Goal: Find specific page/section

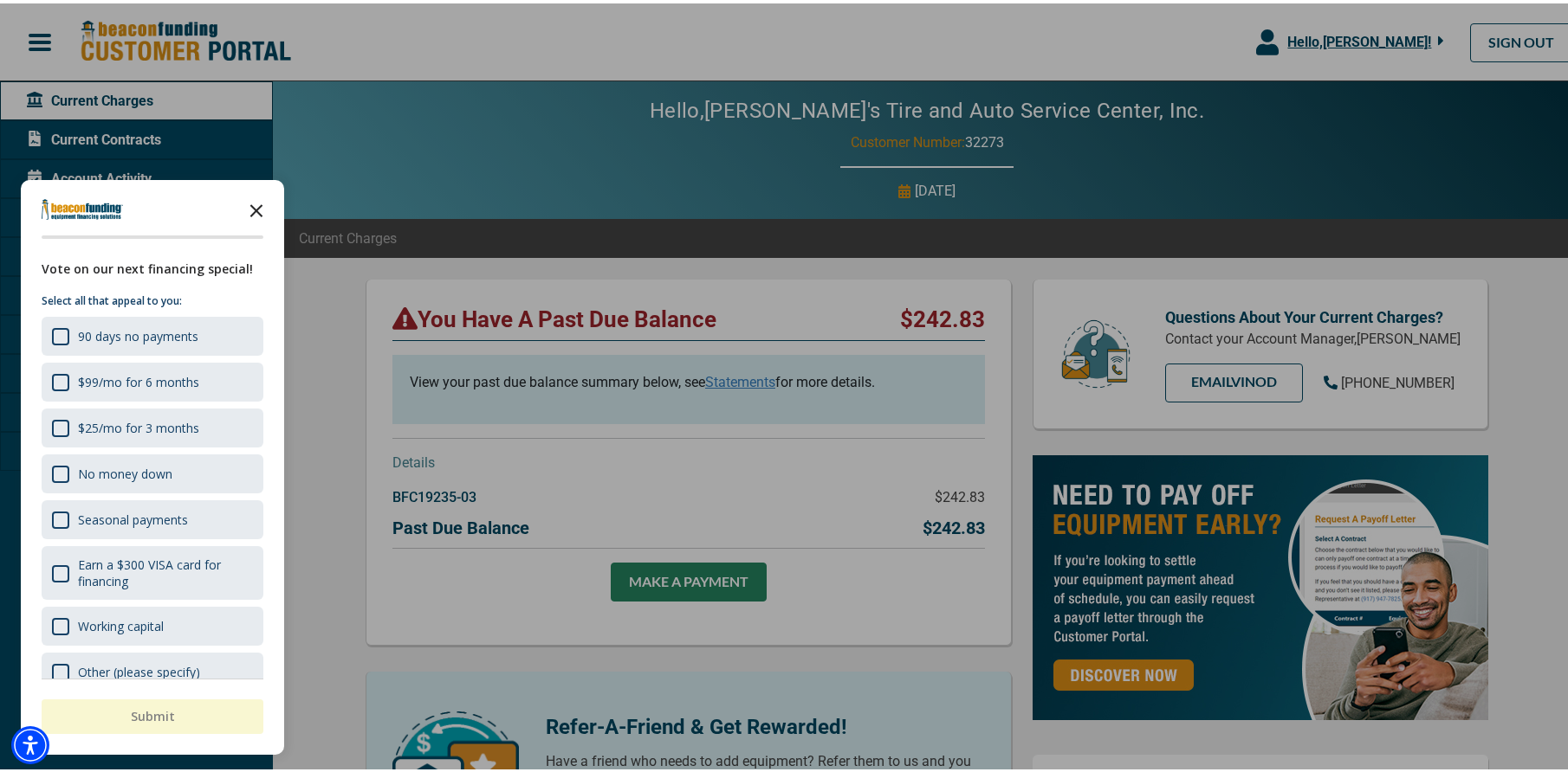
click at [263, 208] on icon "Close the survey" at bounding box center [257, 206] width 35 height 35
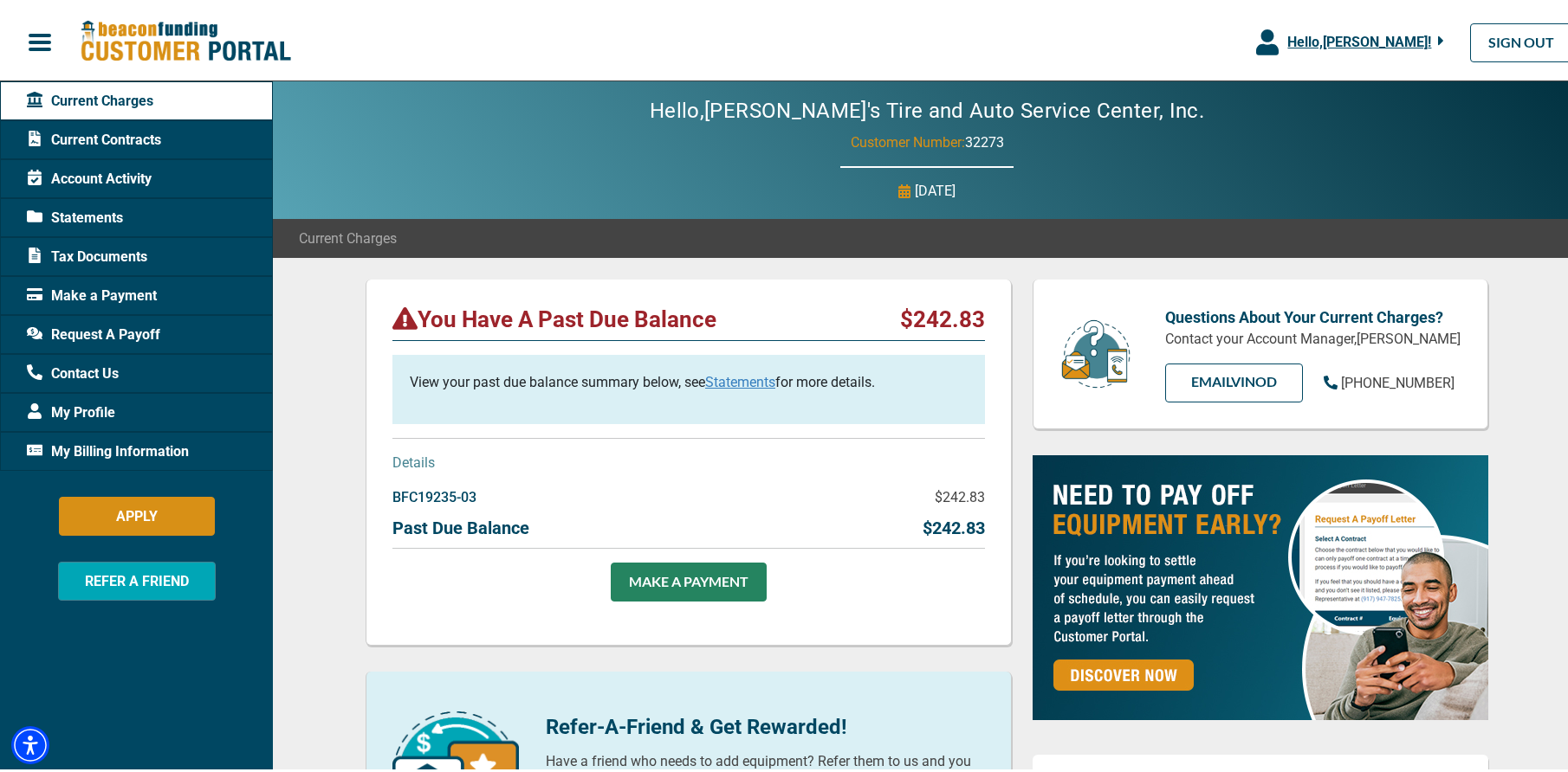
click at [86, 333] on span "Request A Payoff" at bounding box center [93, 331] width 133 height 20
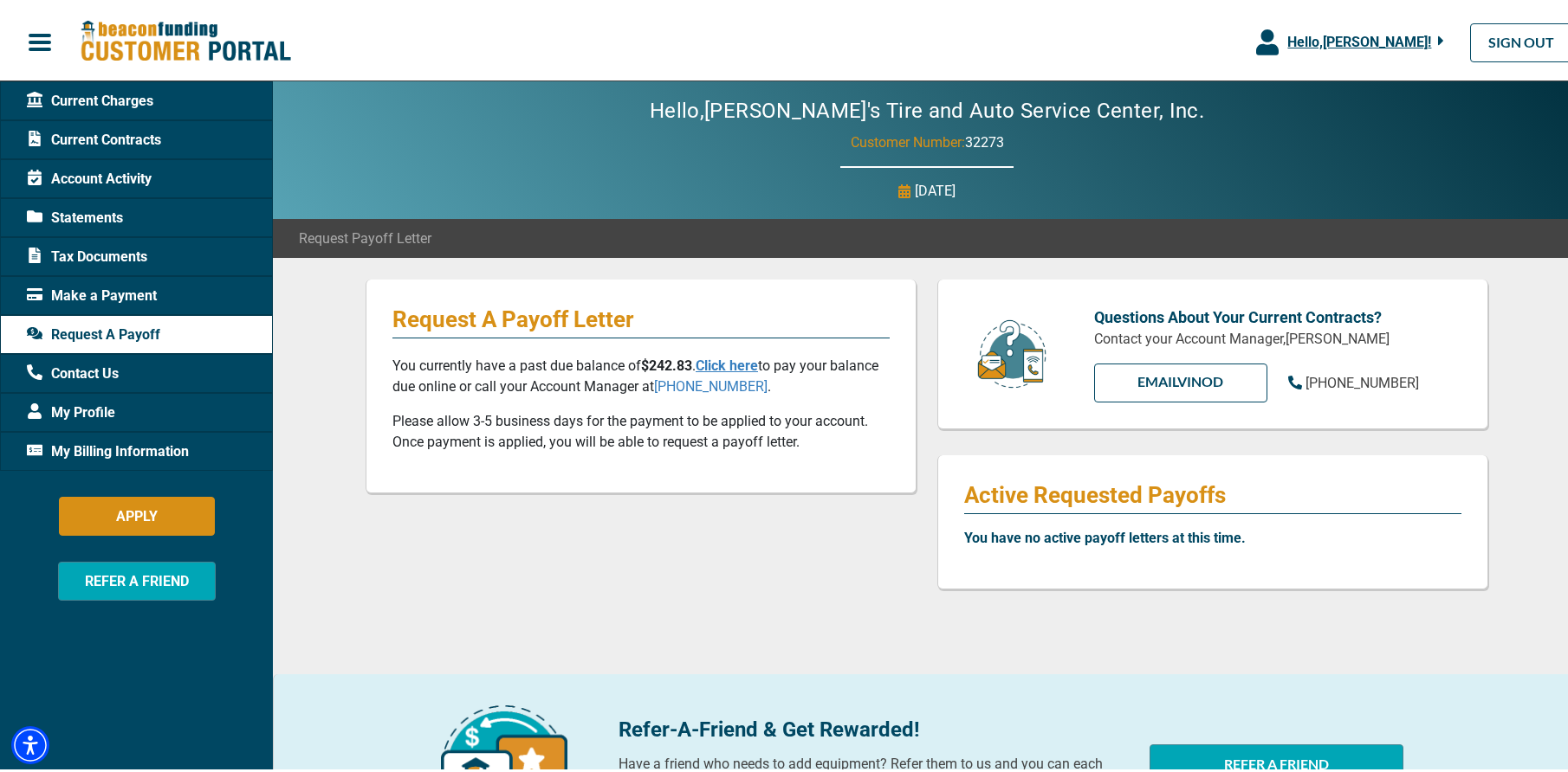
click at [111, 140] on span "Current Contracts" at bounding box center [94, 136] width 134 height 20
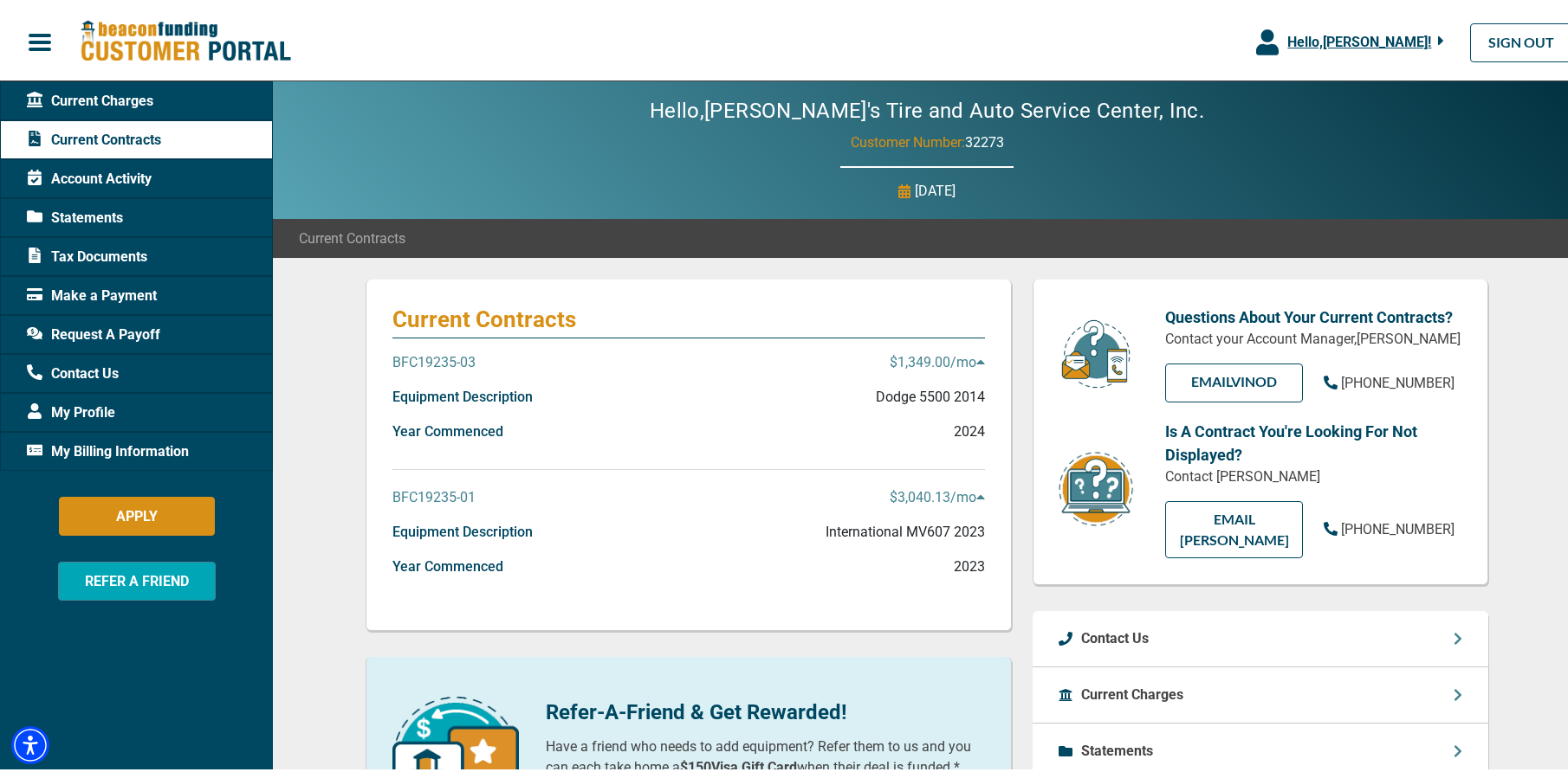
click at [113, 106] on span "Current Charges" at bounding box center [90, 97] width 126 height 20
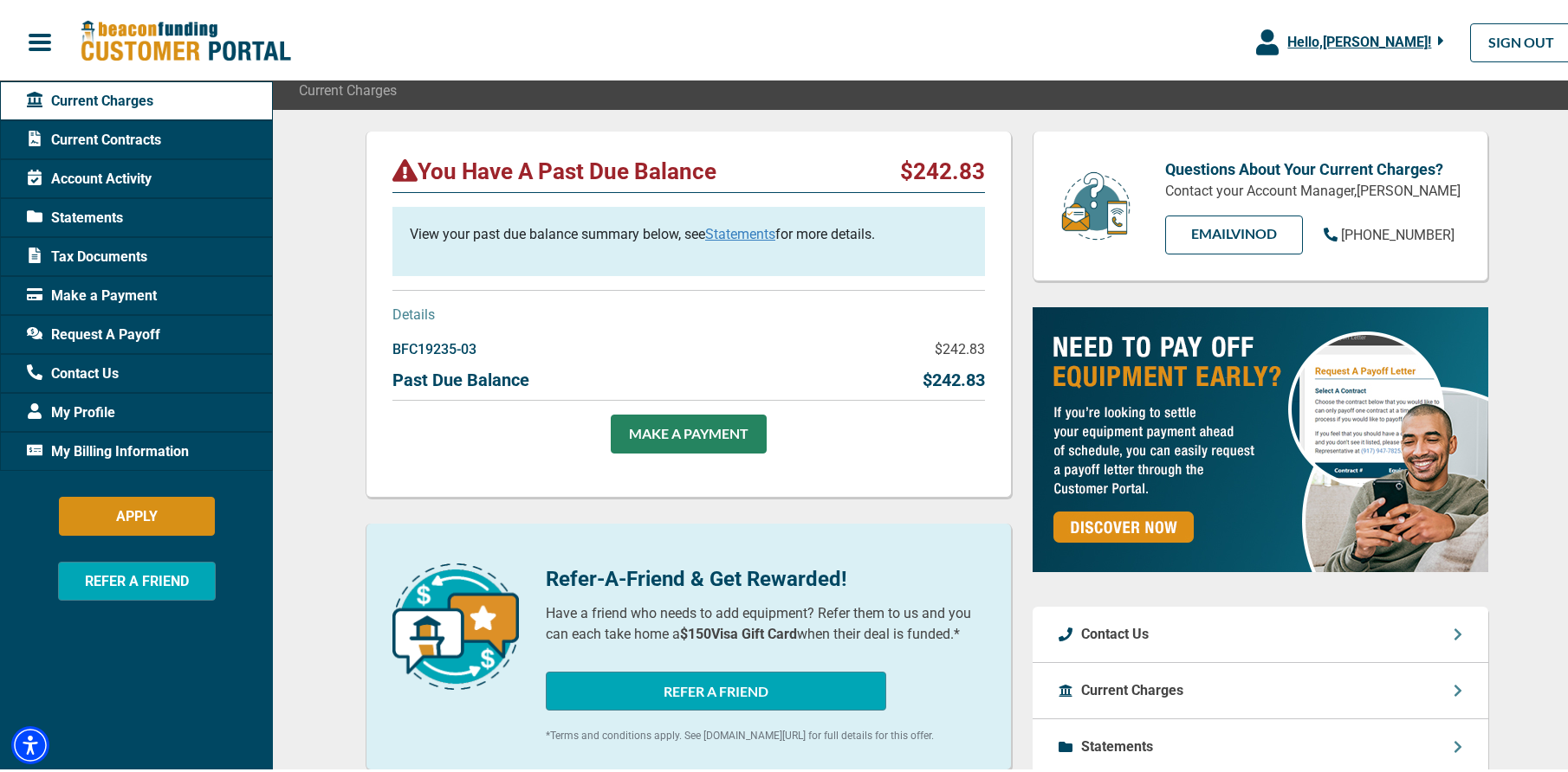
scroll to position [87, 0]
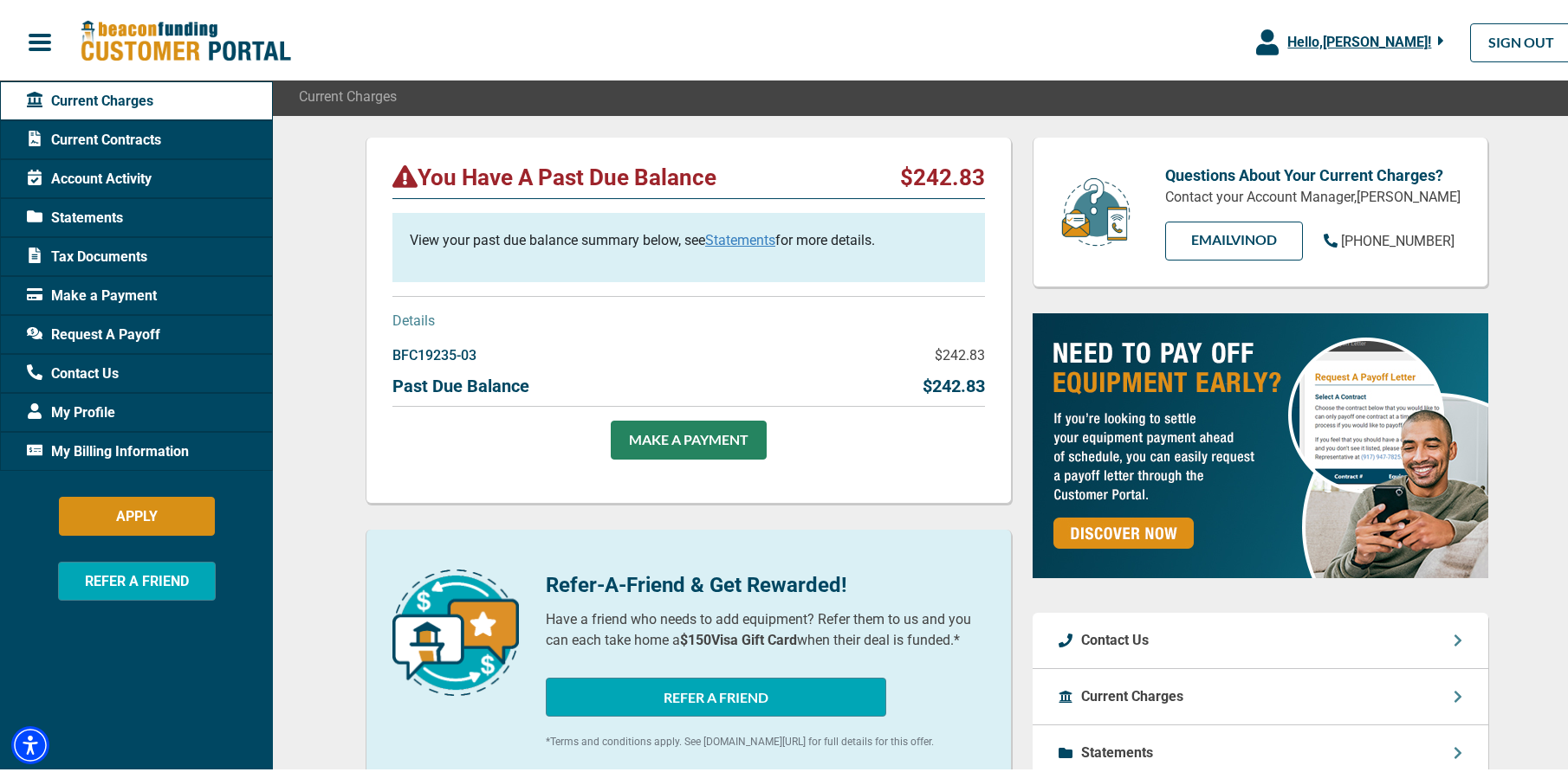
scroll to position [173, 0]
